Goal: Task Accomplishment & Management: Manage account settings

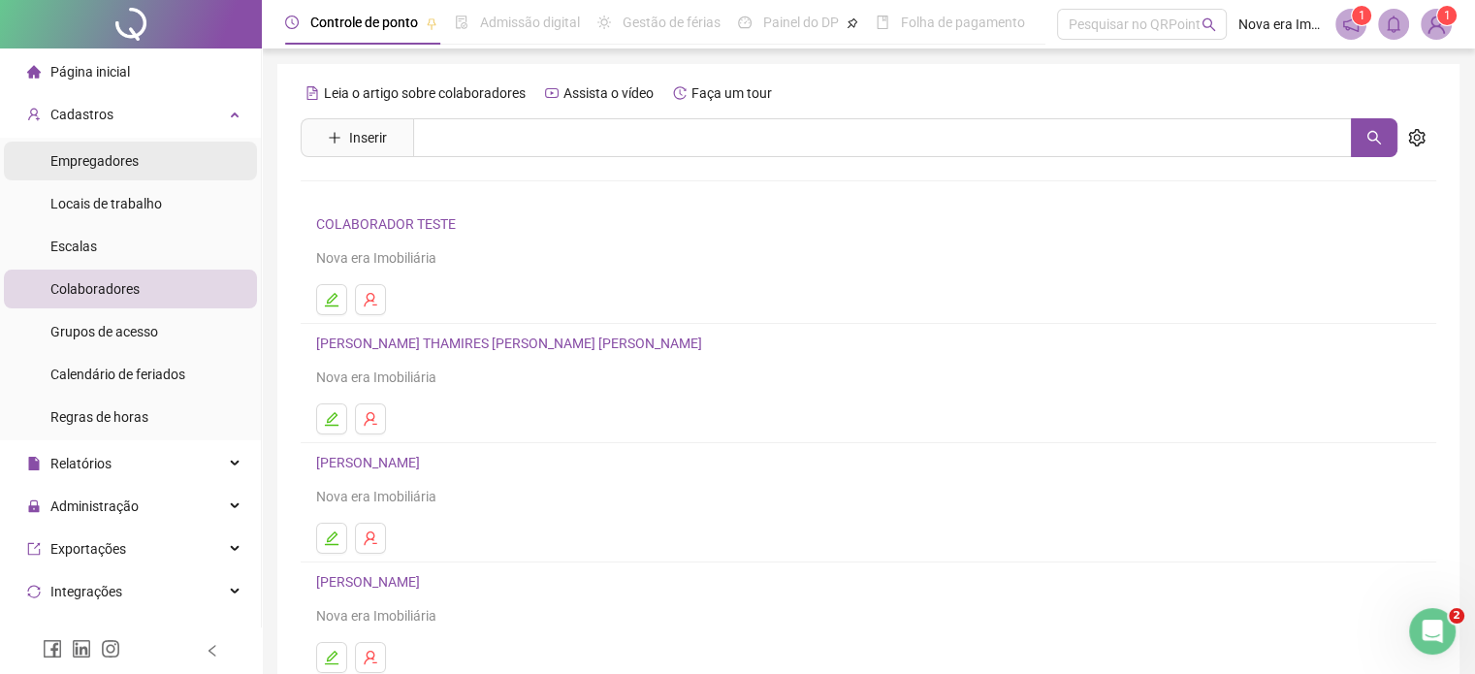
click at [114, 154] on span "Empregadores" at bounding box center [94, 161] width 88 height 16
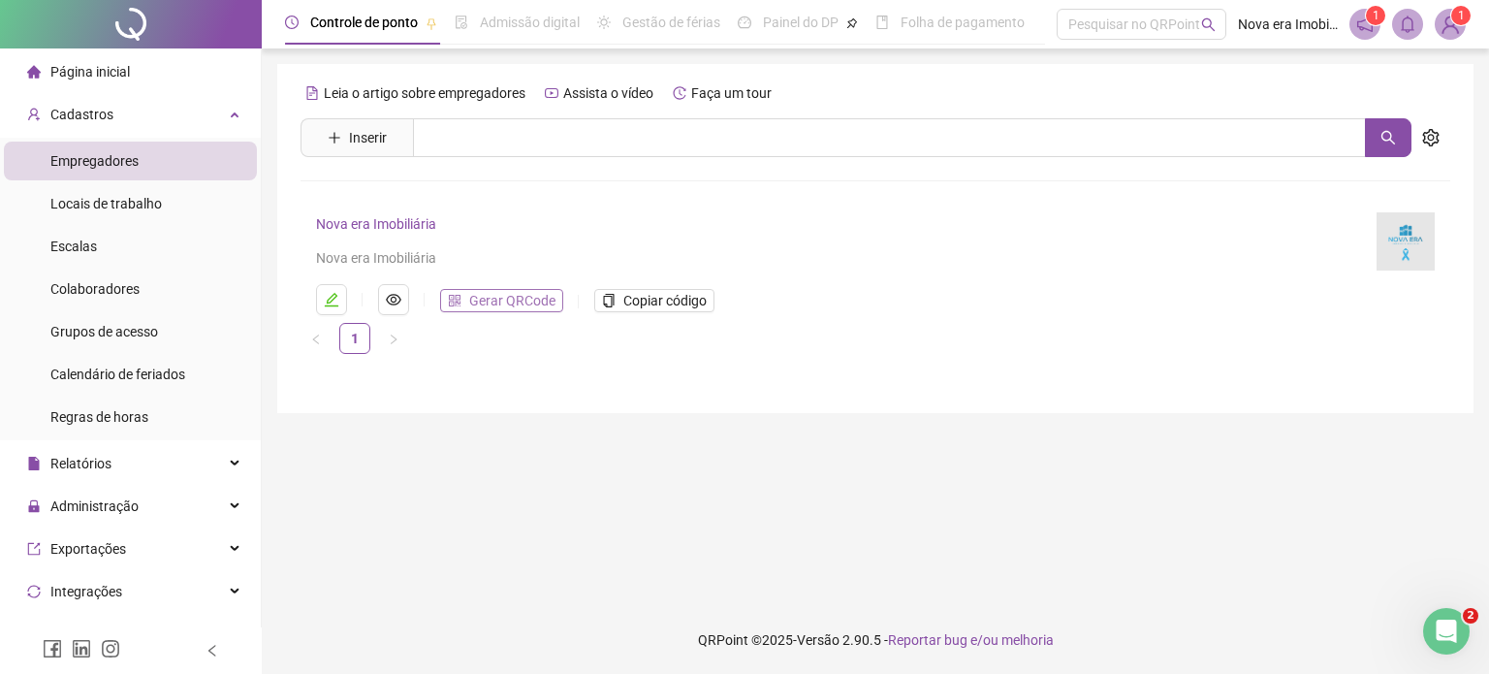
click at [473, 306] on span "Gerar QRCode" at bounding box center [512, 300] width 86 height 21
click at [141, 290] on li "Colaboradores" at bounding box center [130, 289] width 253 height 39
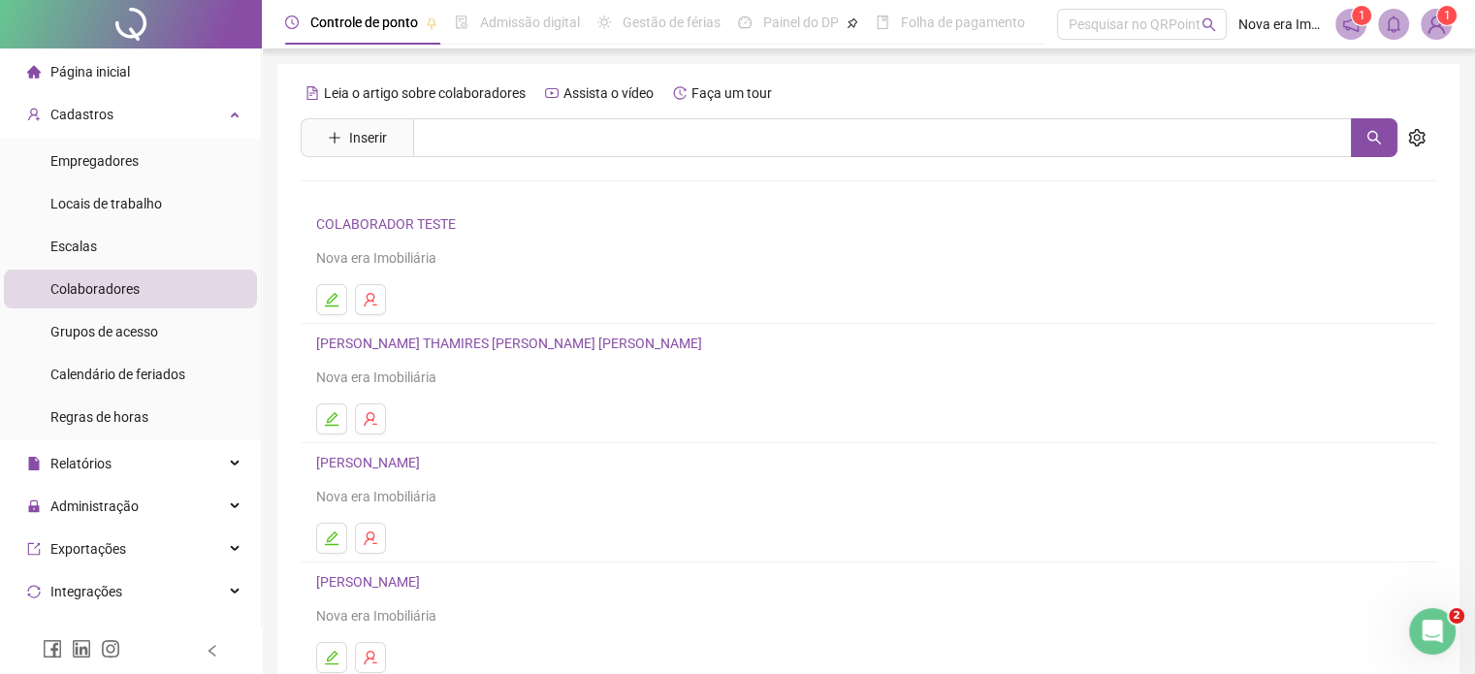
scroll to position [263, 0]
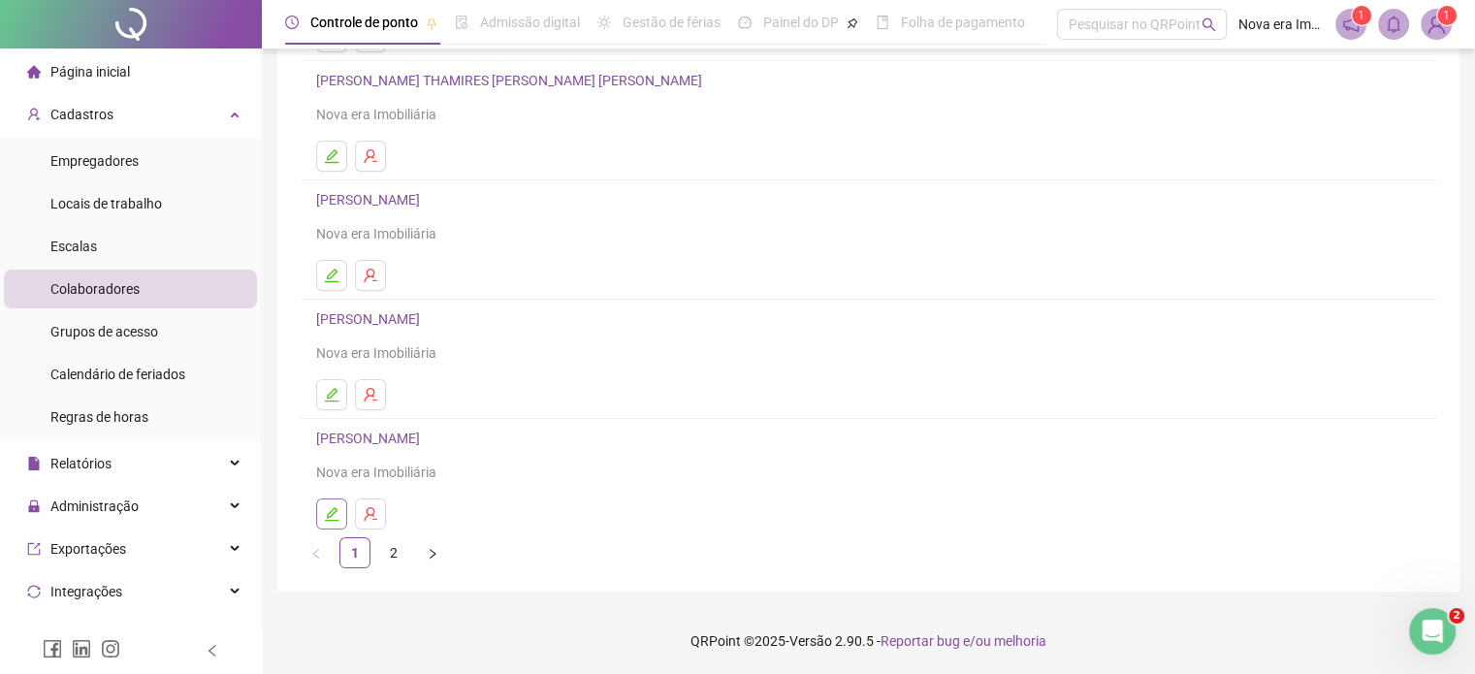
click at [334, 519] on icon "edit" at bounding box center [332, 514] width 14 height 14
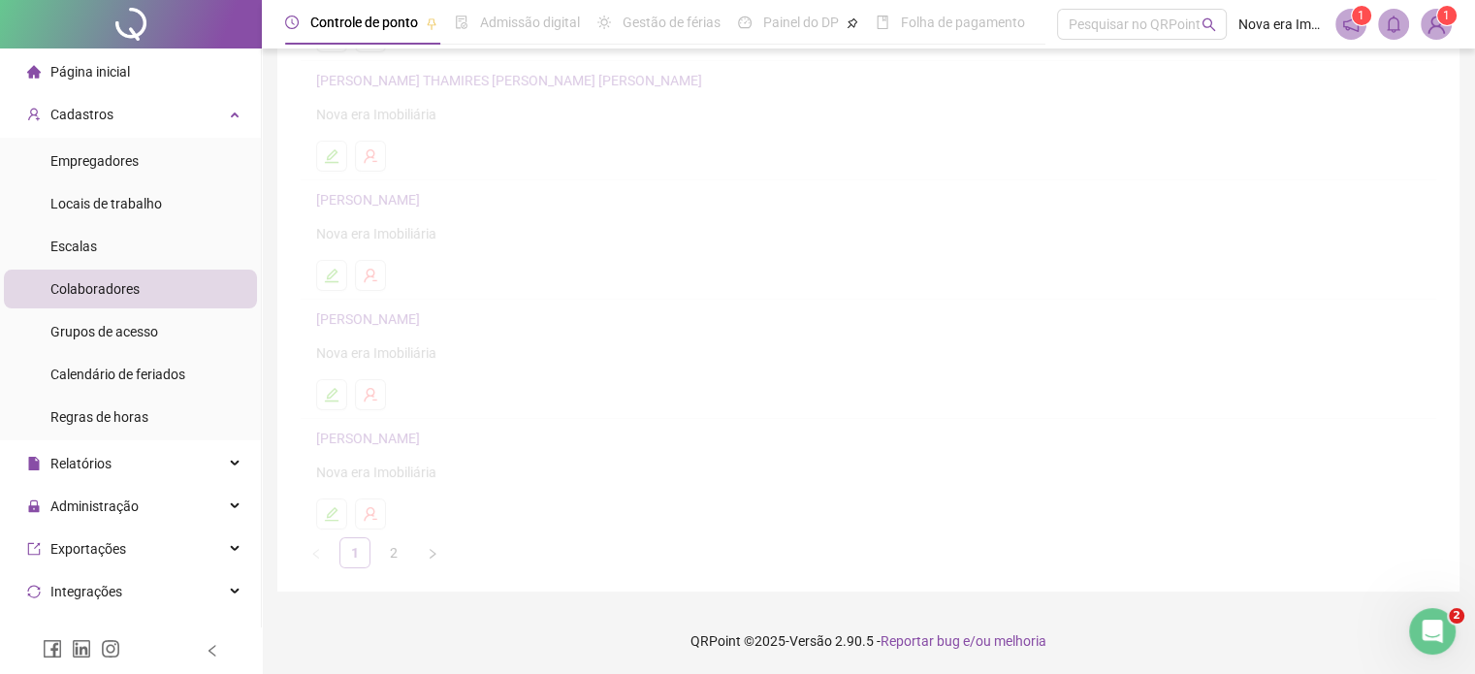
scroll to position [272, 0]
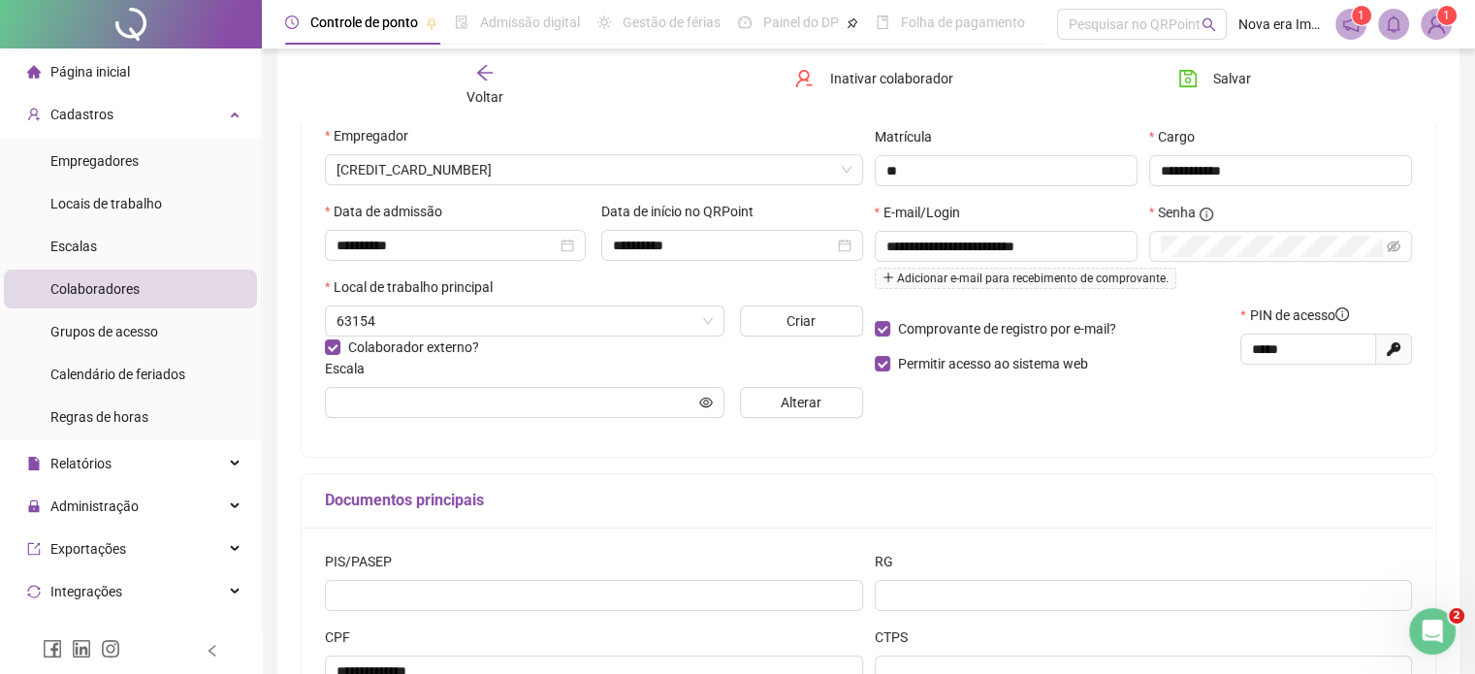
type input "**********"
click at [1319, 357] on input "*****" at bounding box center [1306, 348] width 109 height 21
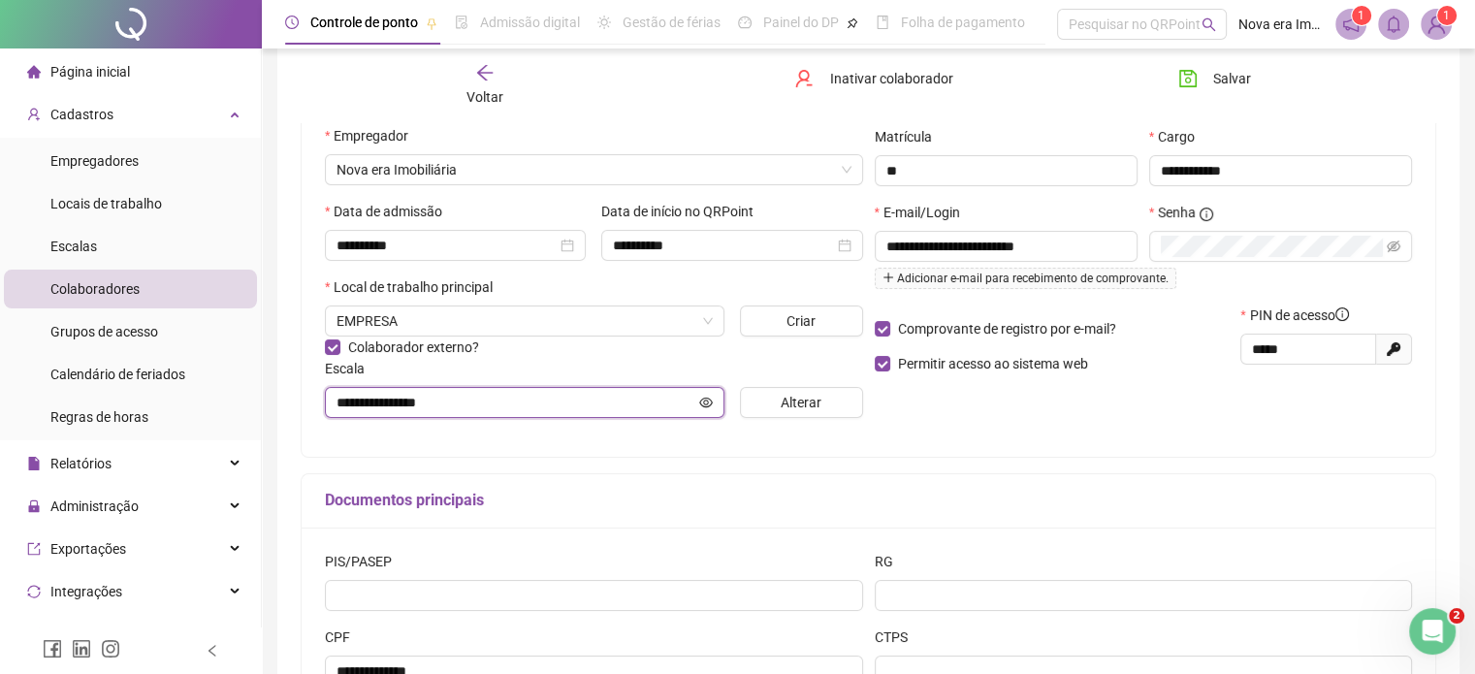
click at [701, 405] on icon "eye" at bounding box center [706, 403] width 14 height 10
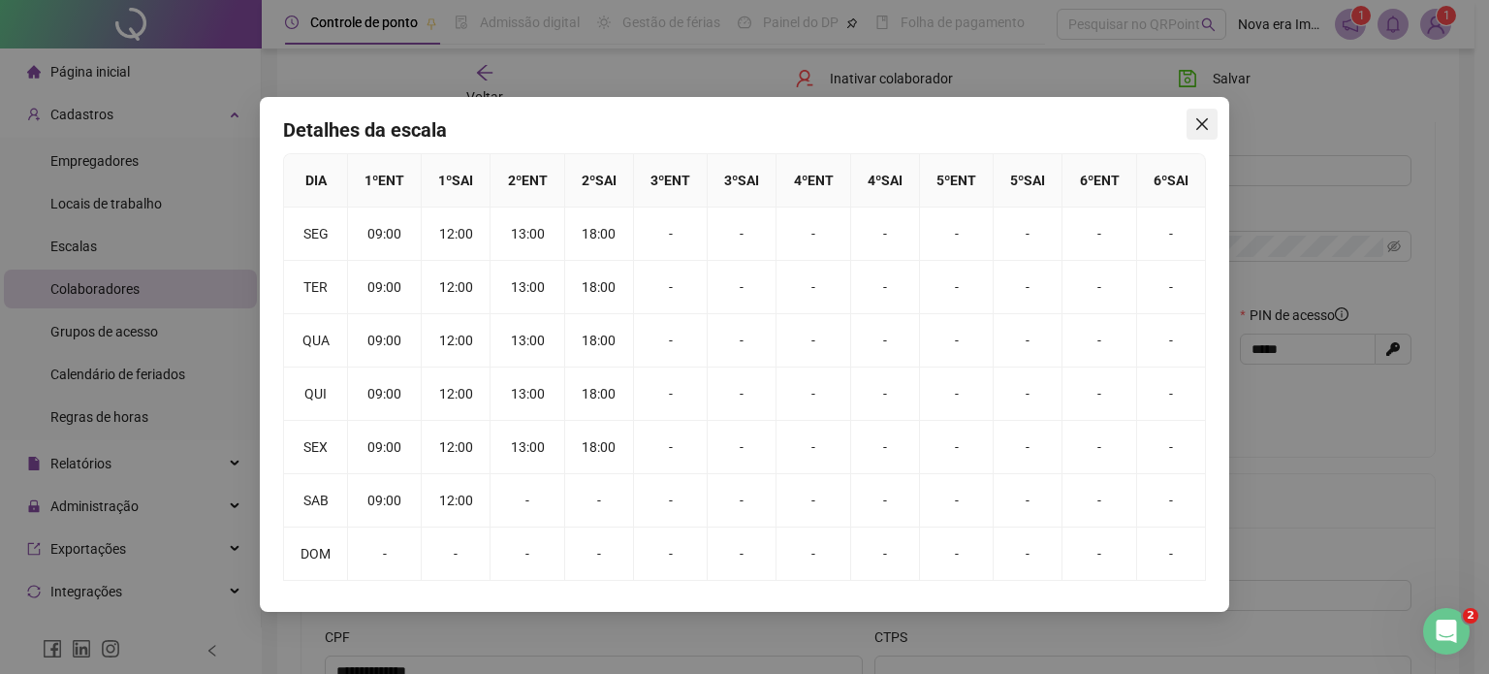
click at [1205, 116] on icon "close" at bounding box center [1203, 124] width 16 height 16
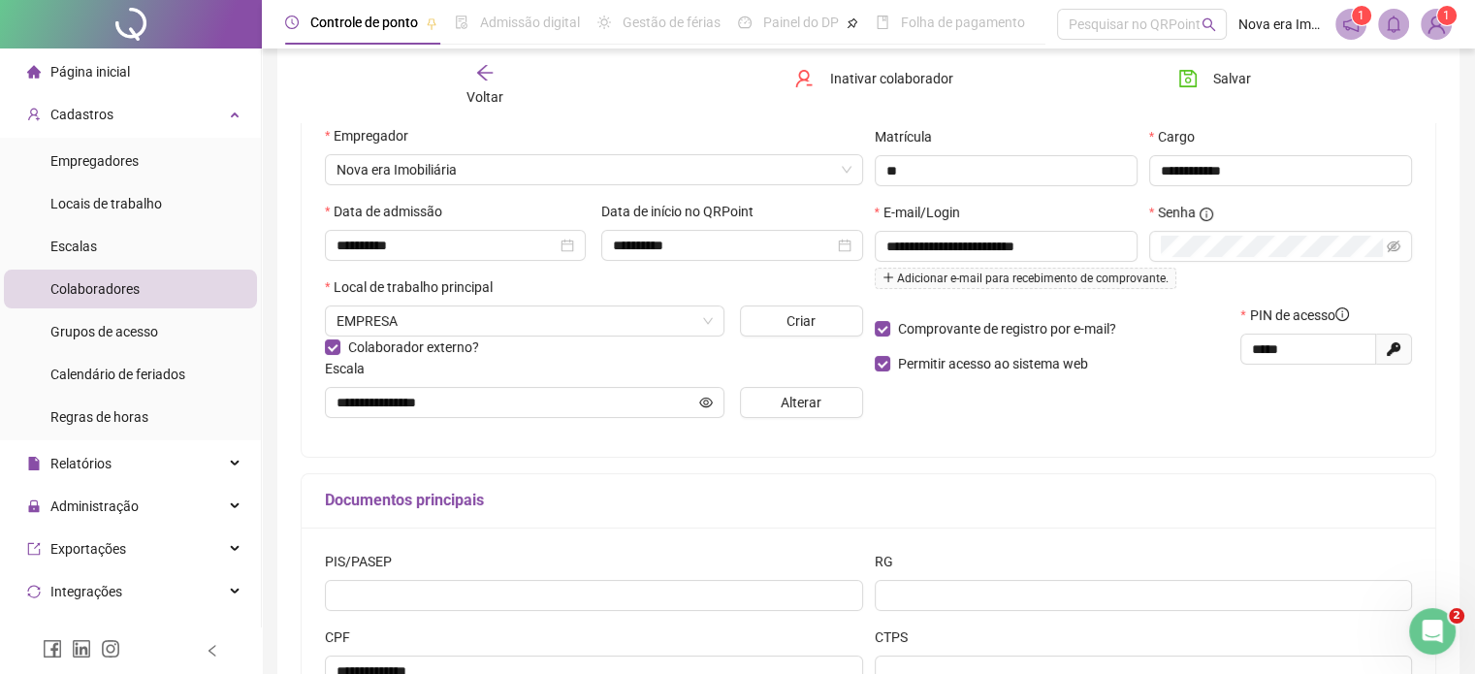
click at [120, 74] on span "Página inicial" at bounding box center [90, 72] width 80 height 16
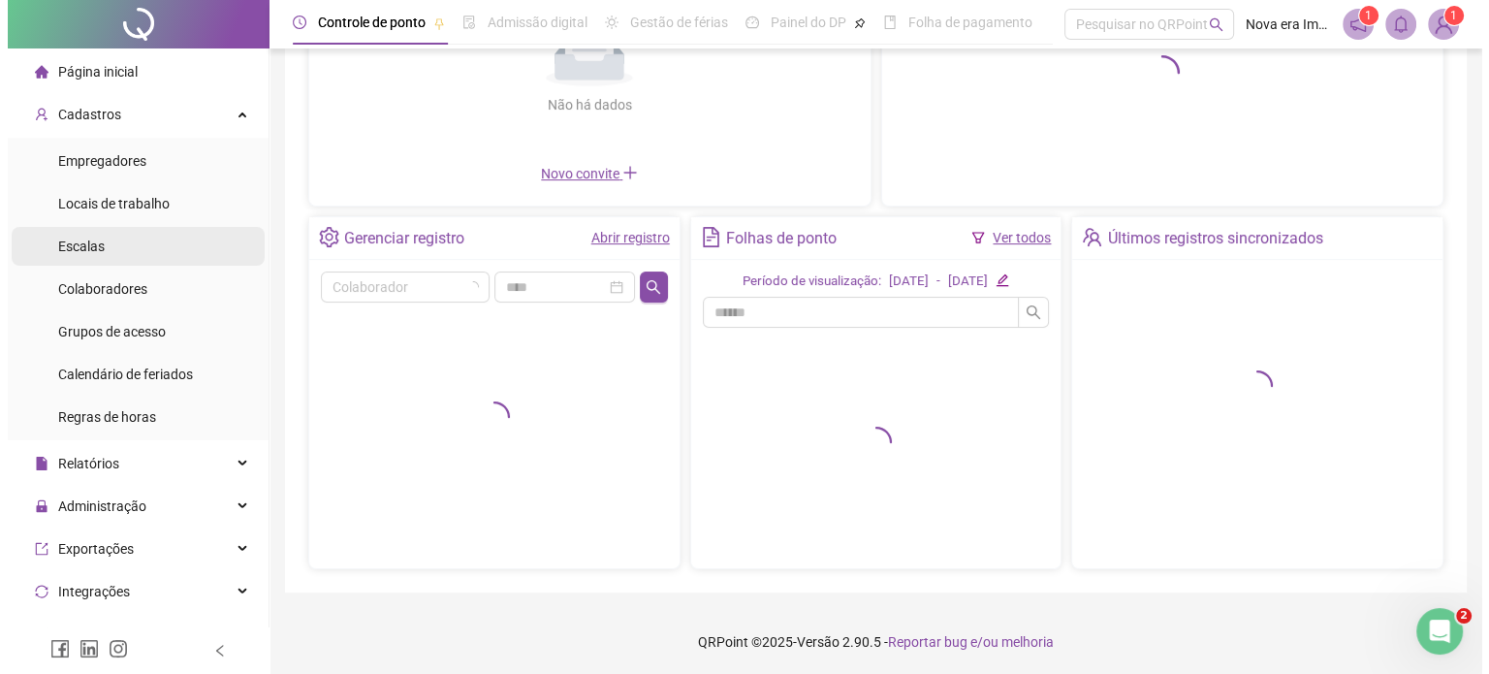
scroll to position [259, 0]
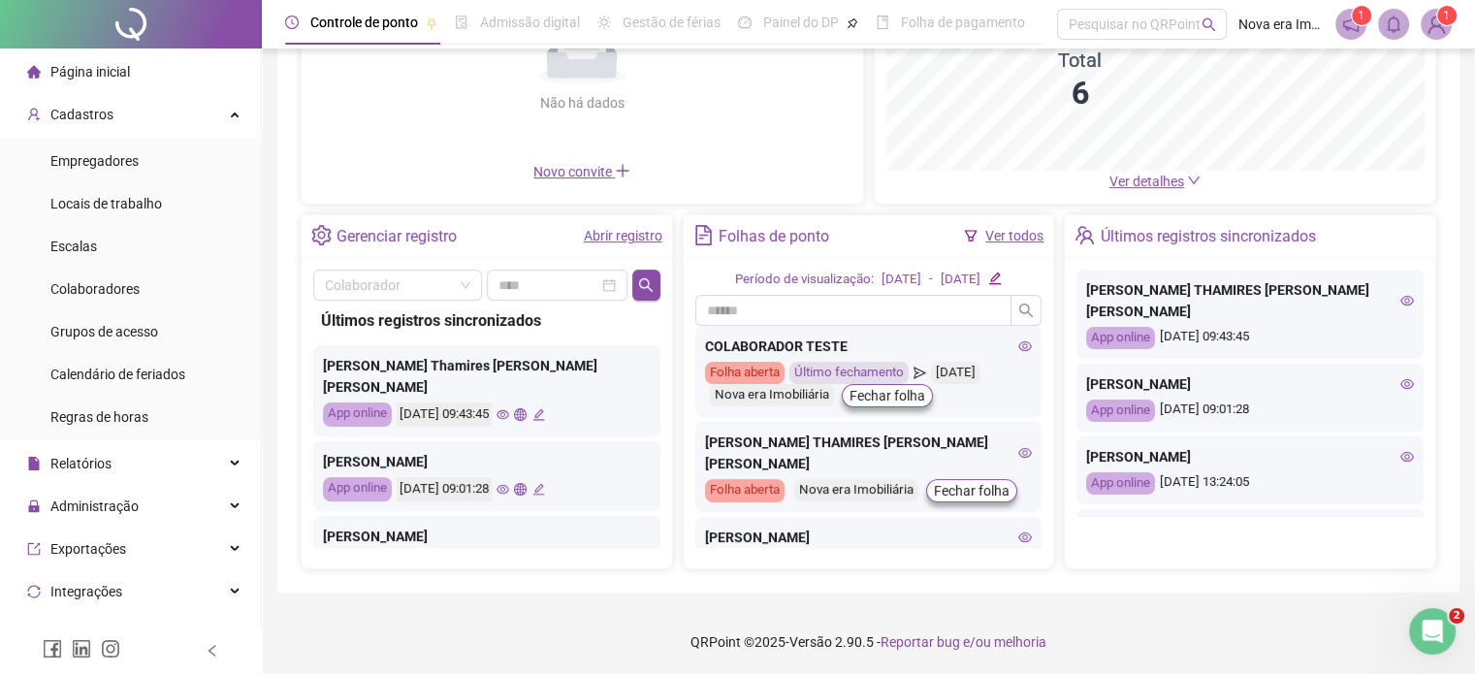
click at [545, 408] on icon "edit" at bounding box center [538, 414] width 13 height 13
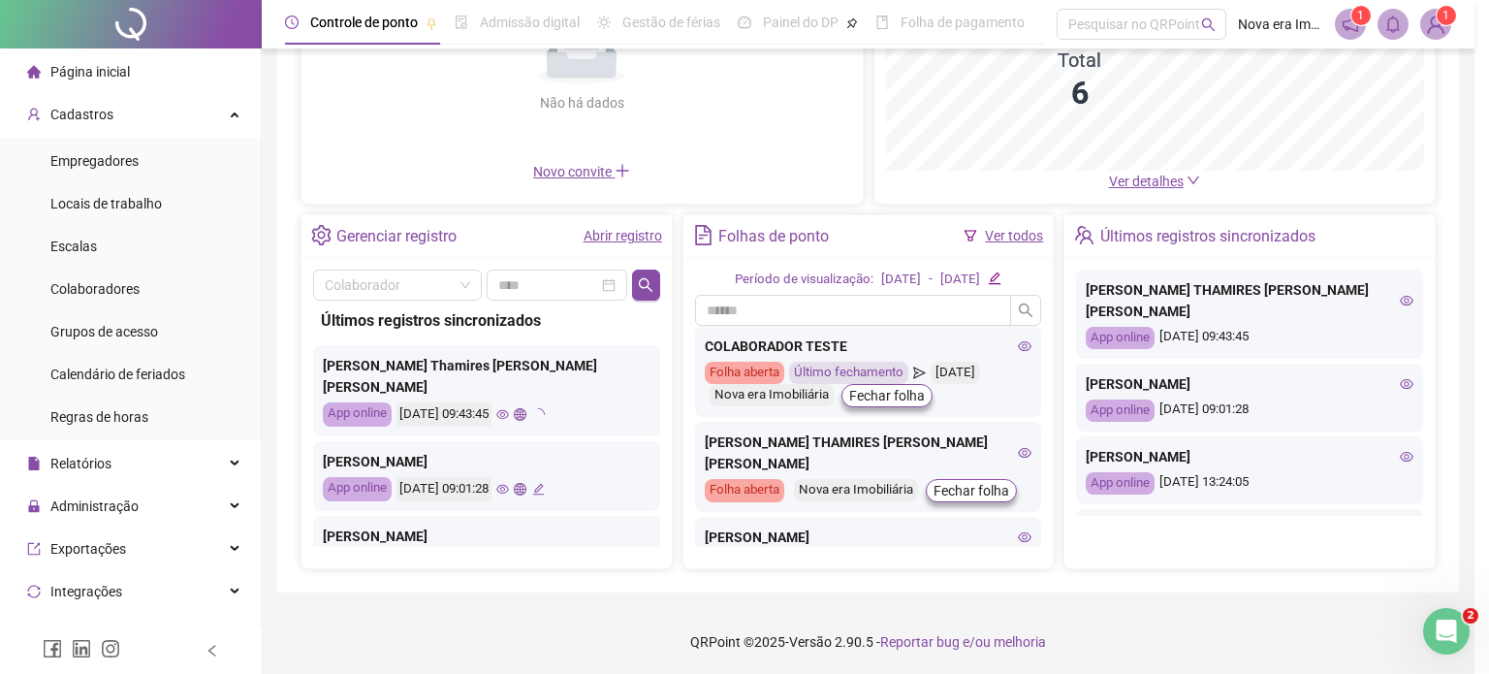
type input "**********"
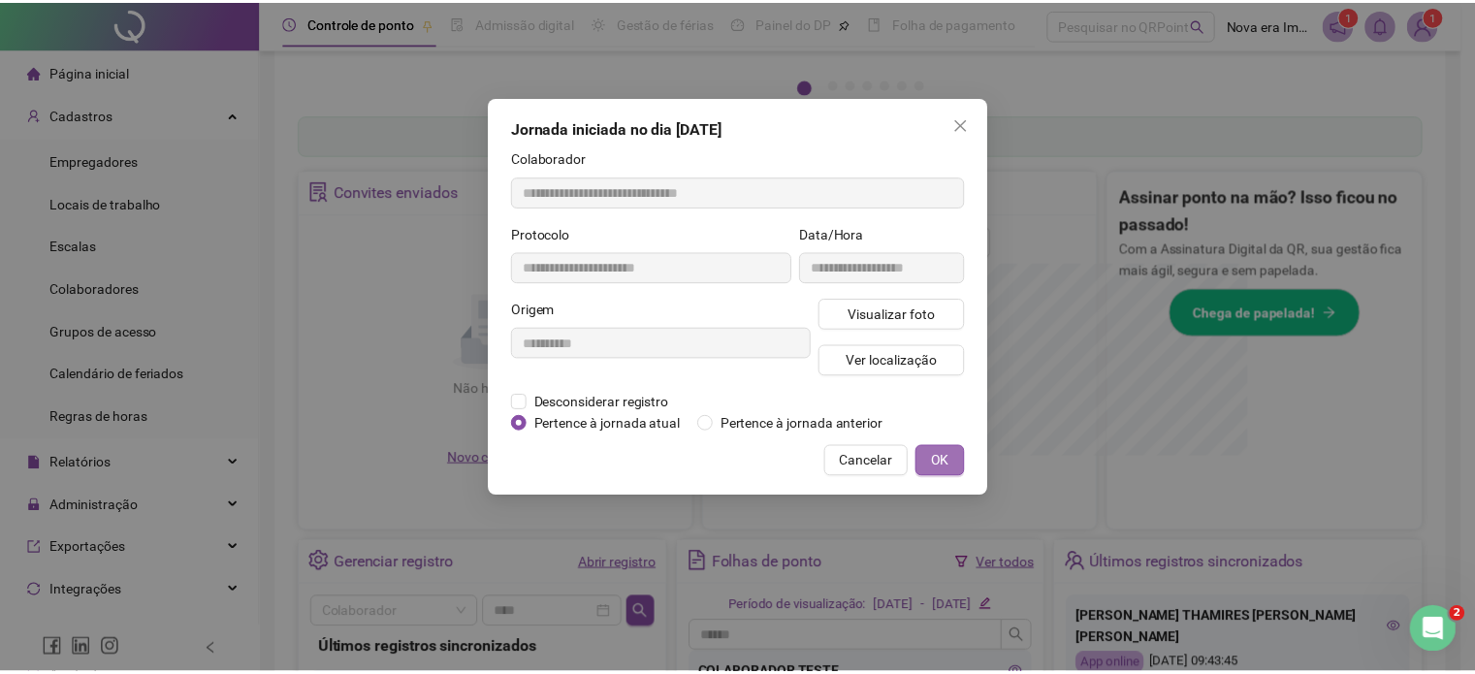
scroll to position [545, 0]
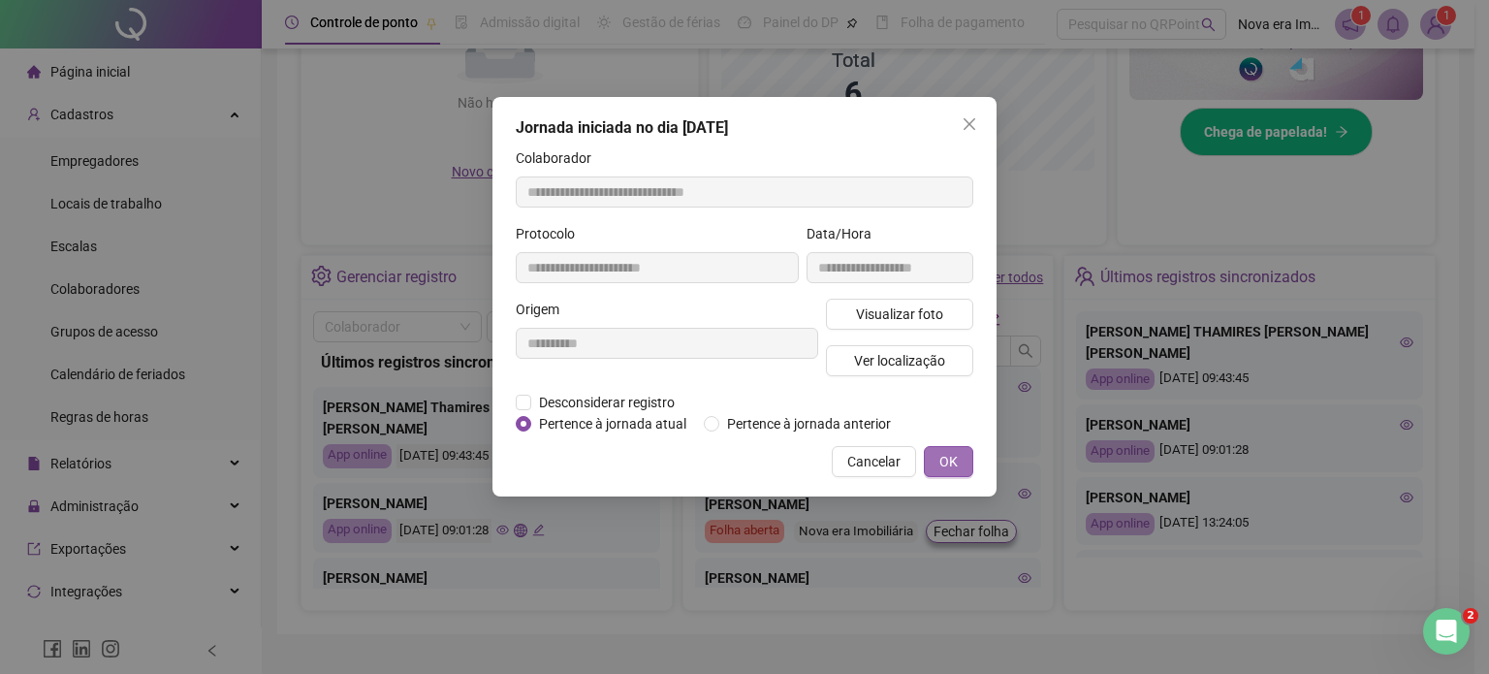
click at [937, 454] on button "OK" at bounding box center [948, 461] width 49 height 31
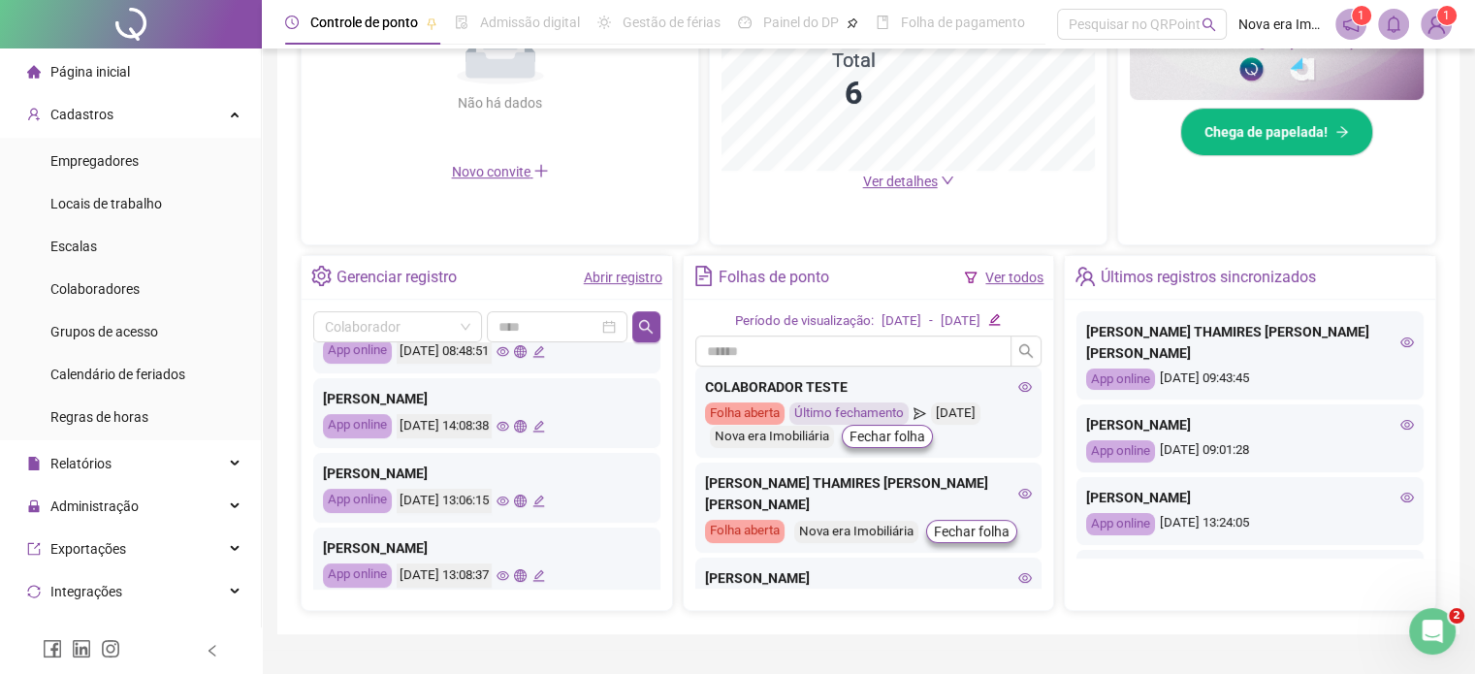
scroll to position [157, 0]
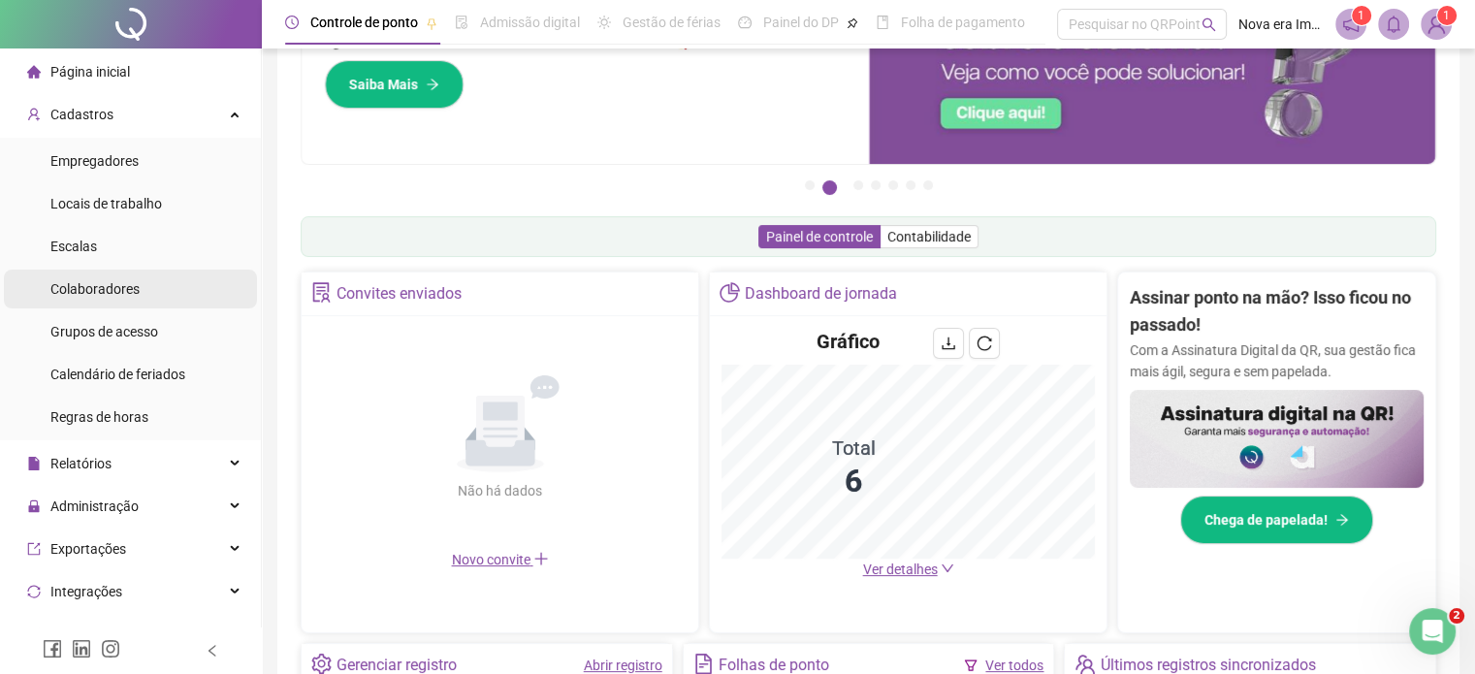
click at [130, 282] on span "Colaboradores" at bounding box center [94, 289] width 89 height 16
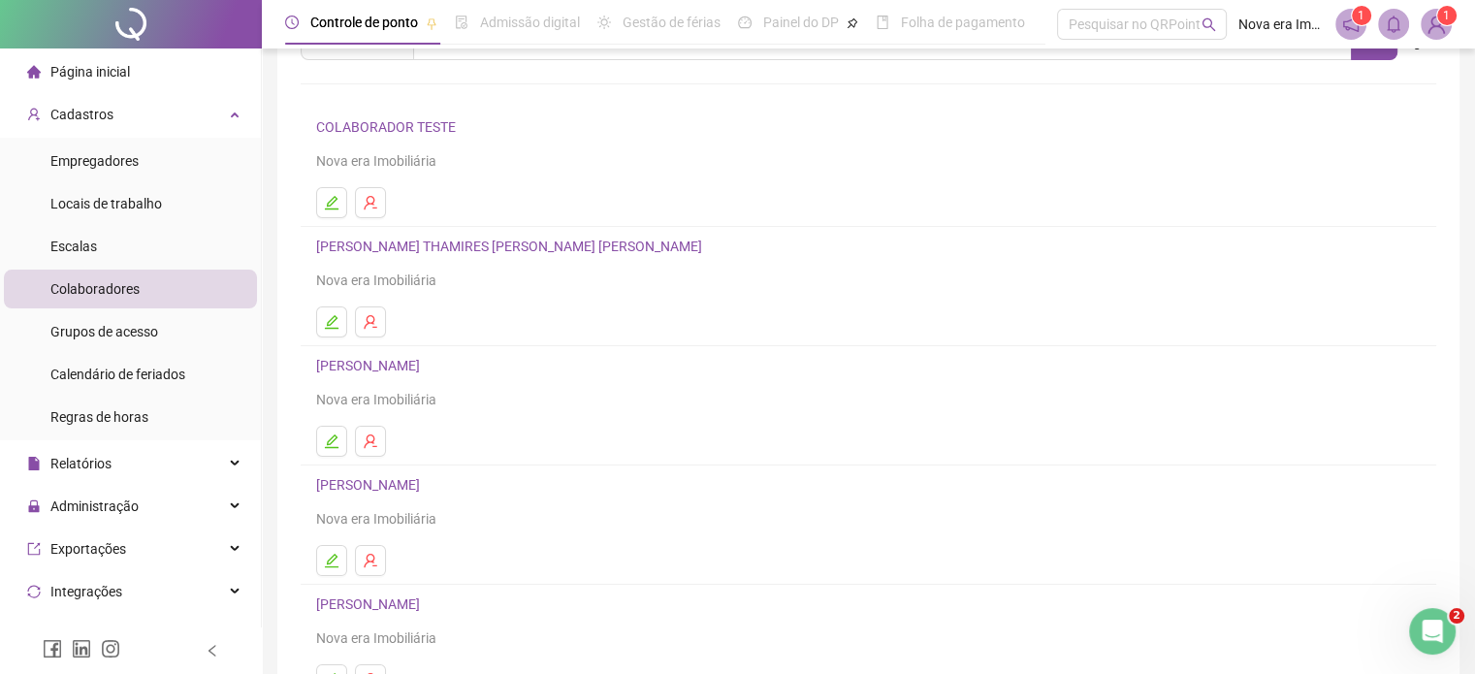
scroll to position [263, 0]
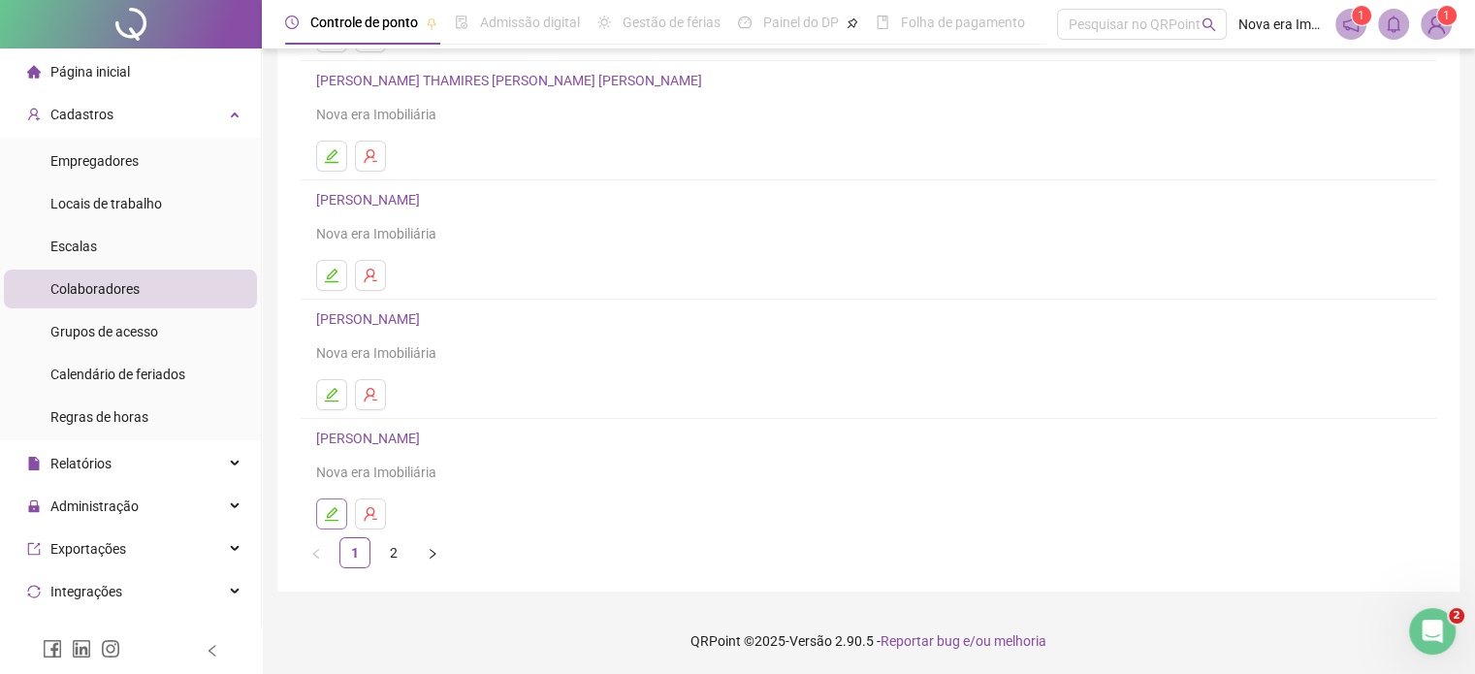
click at [335, 516] on icon "edit" at bounding box center [332, 514] width 16 height 16
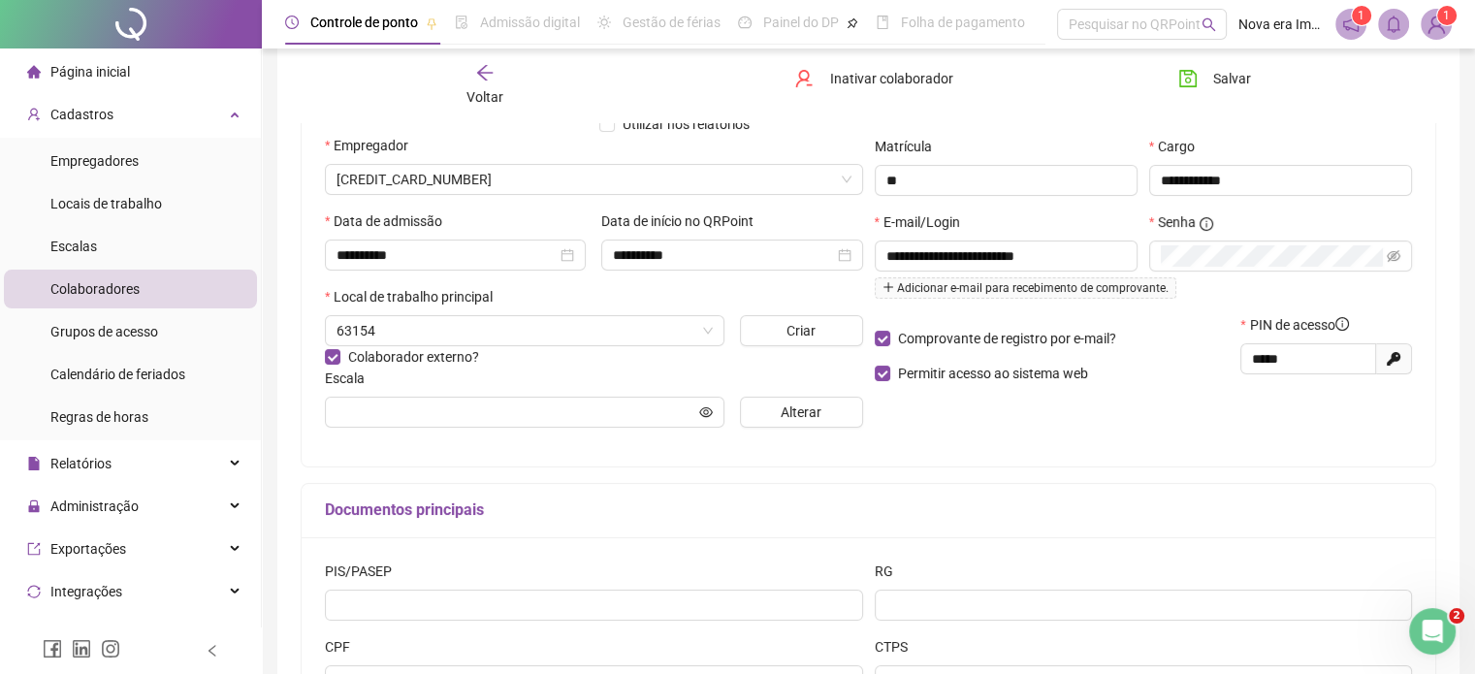
scroll to position [272, 0]
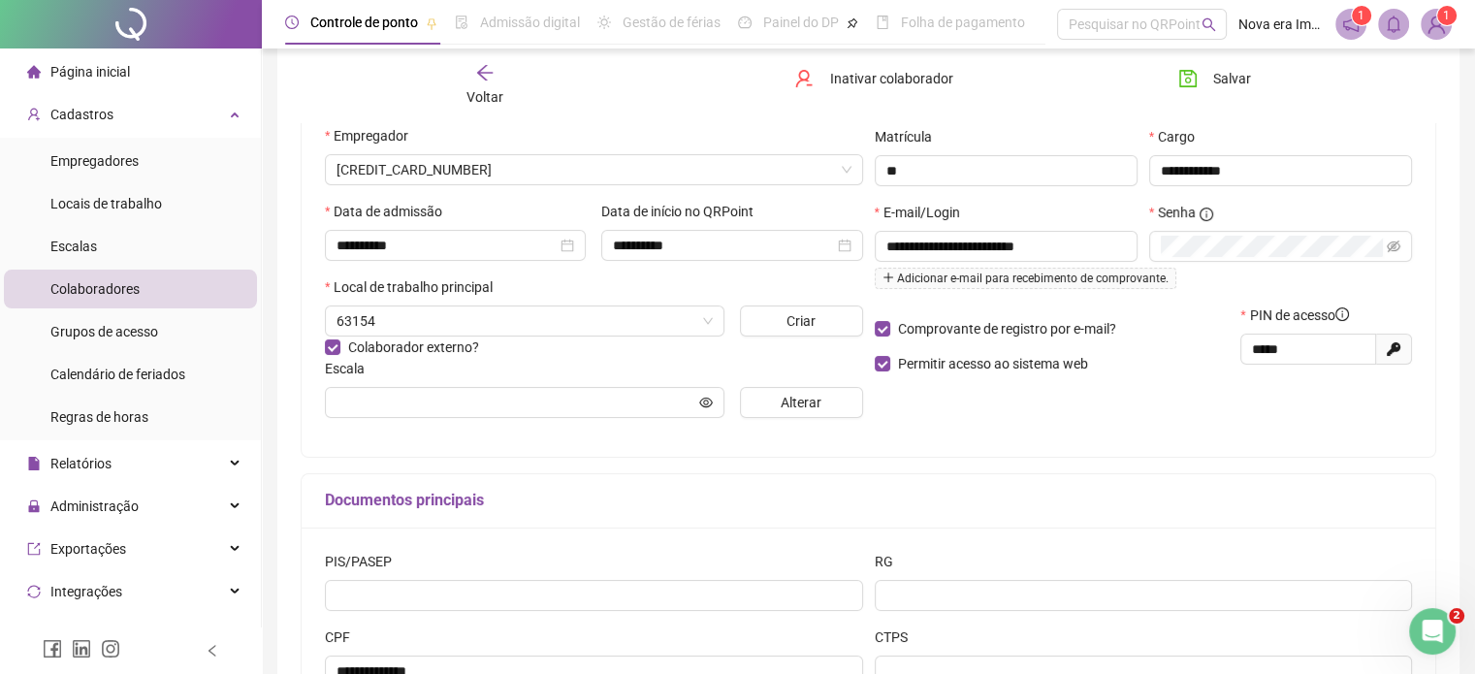
type input "**********"
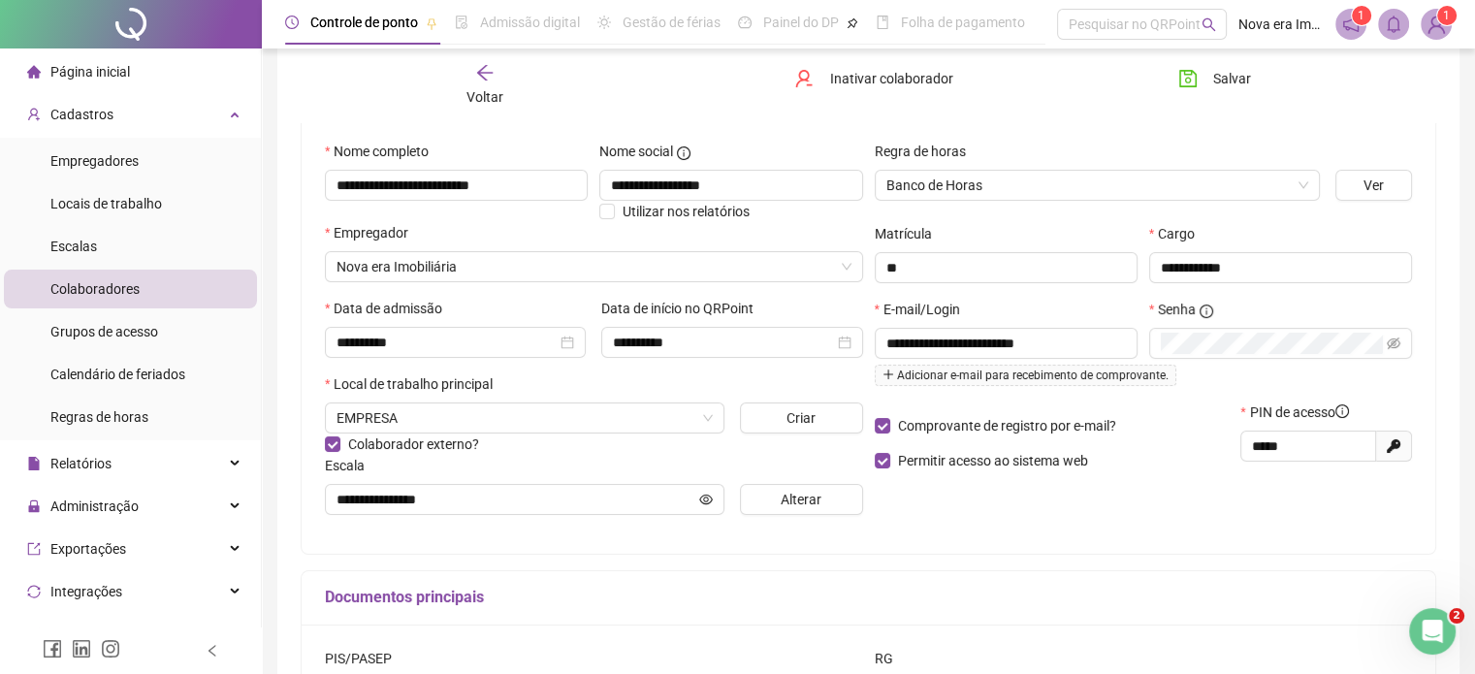
scroll to position [369, 0]
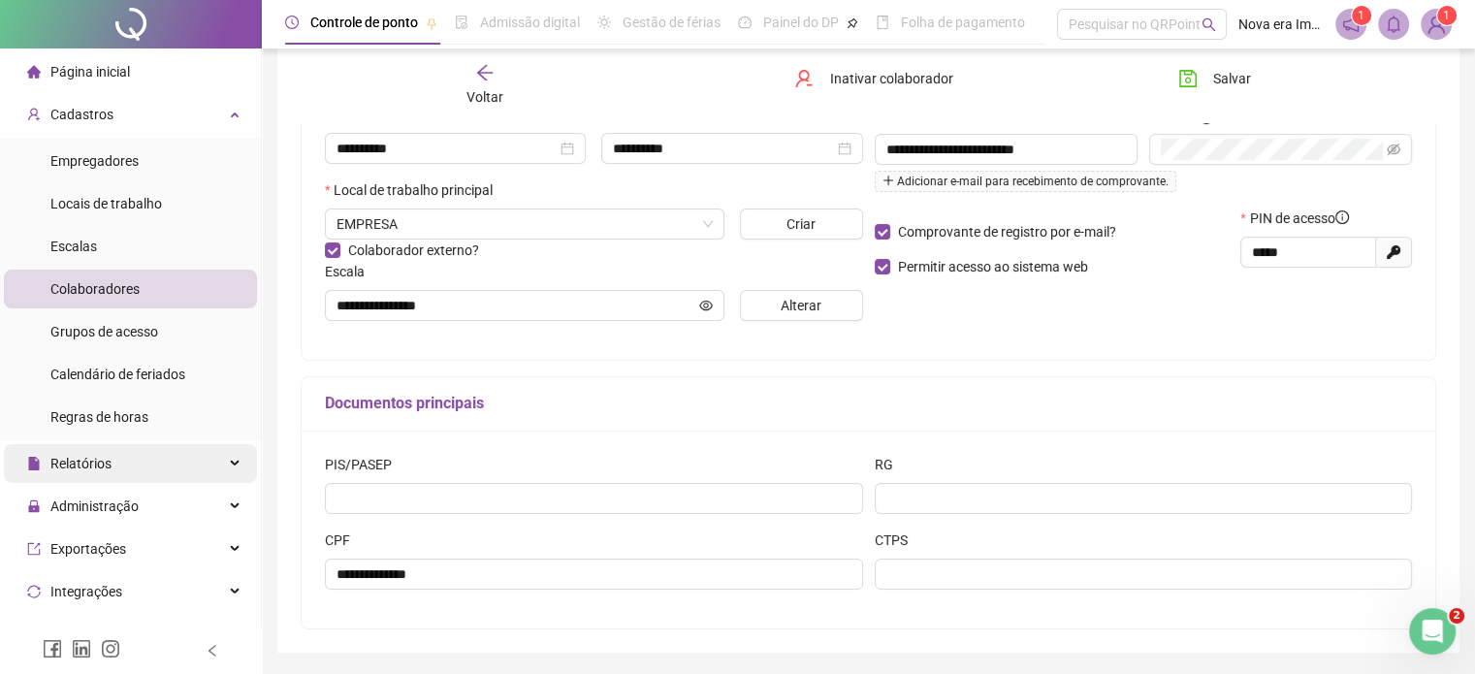
click at [161, 467] on div "Relatórios" at bounding box center [130, 463] width 253 height 39
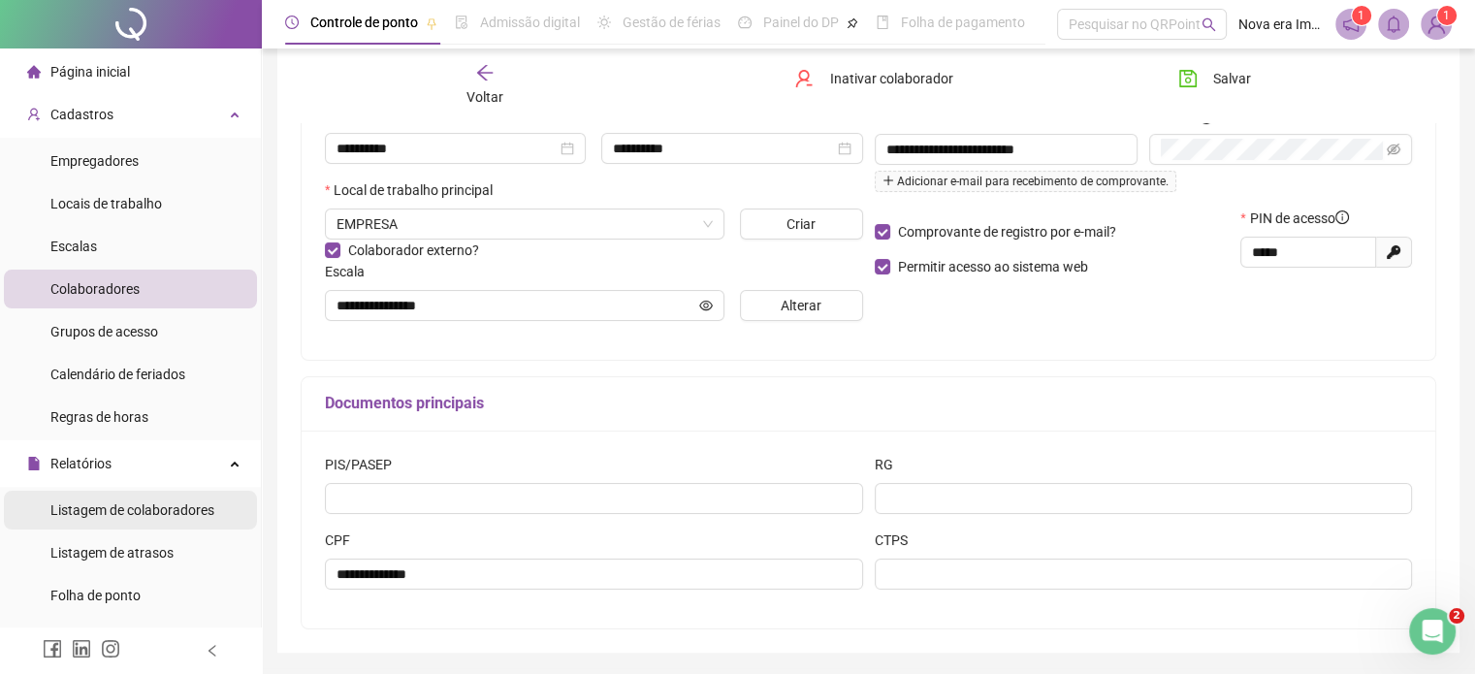
click at [155, 518] on span "Listagem de colaboradores" at bounding box center [132, 510] width 164 height 16
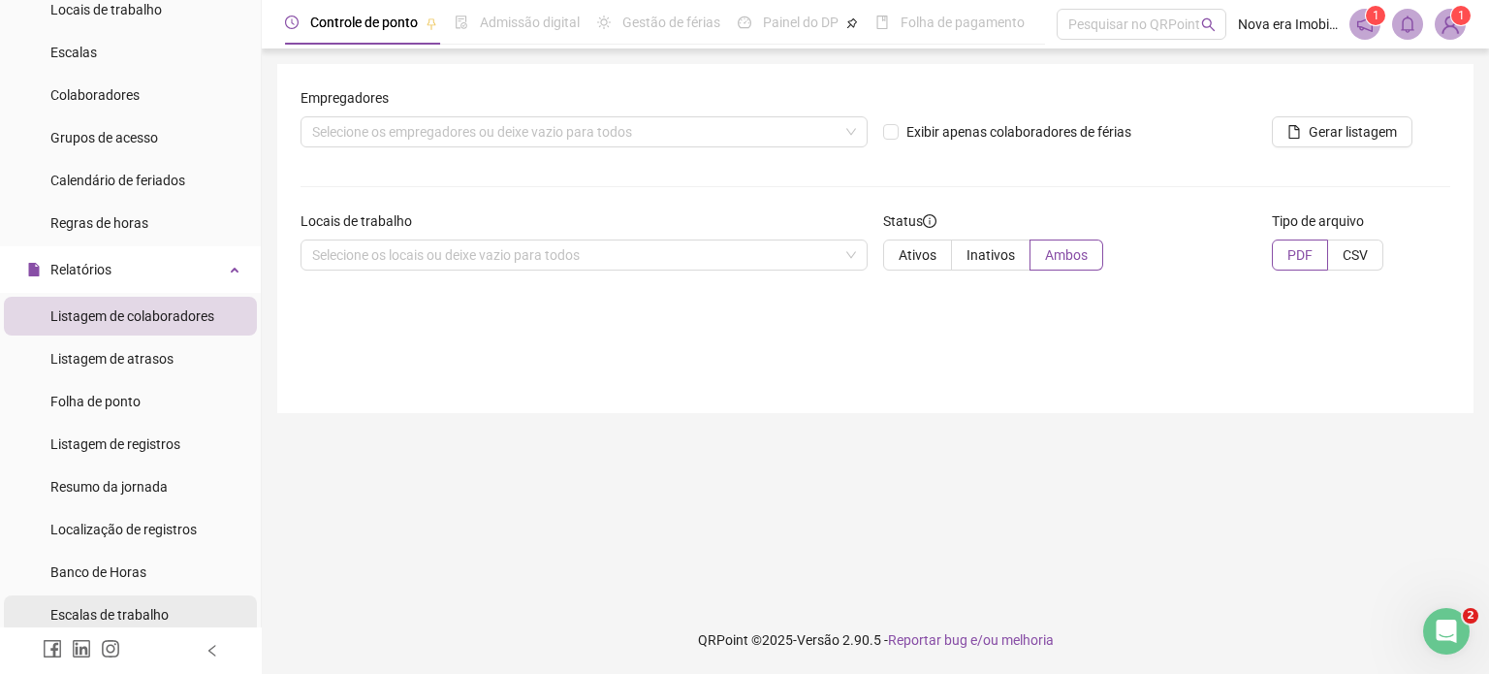
scroll to position [388, 0]
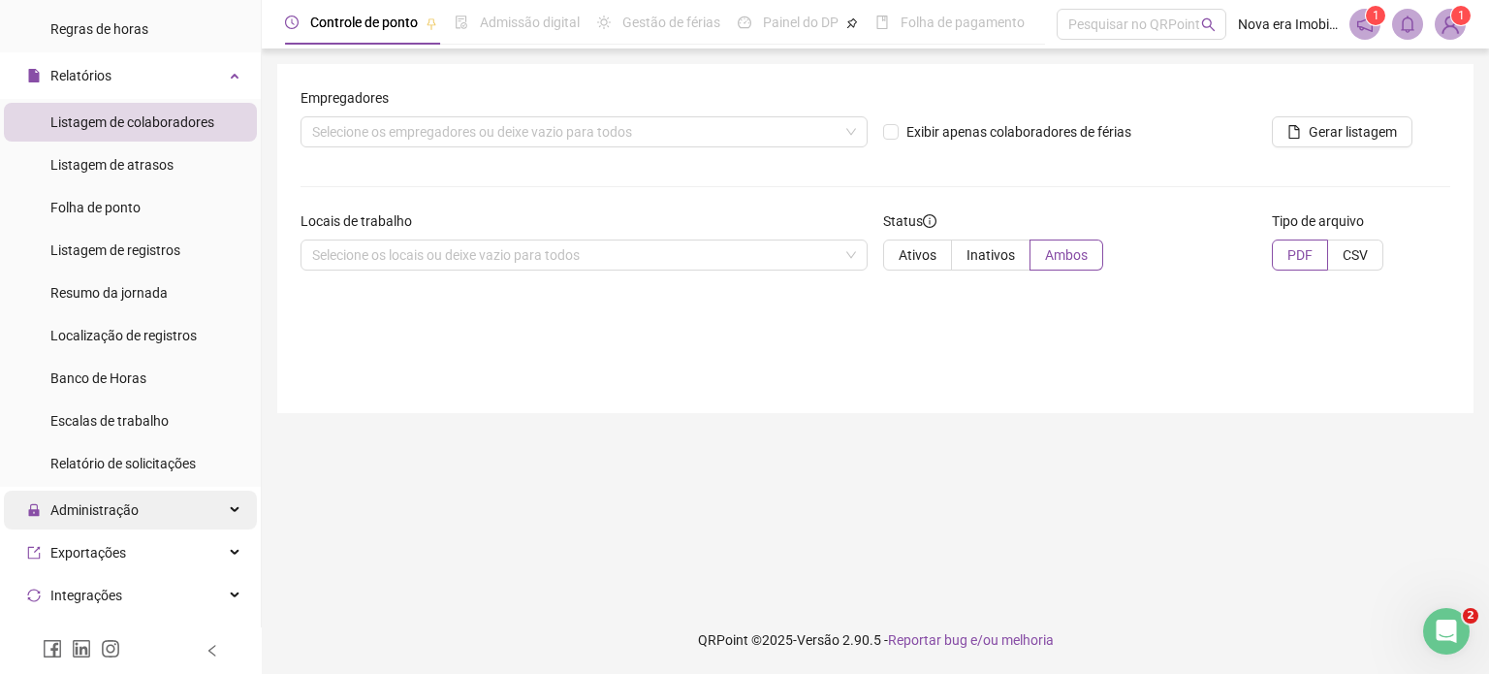
click at [147, 507] on div "Administração" at bounding box center [130, 510] width 253 height 39
